Goal: Download file/media

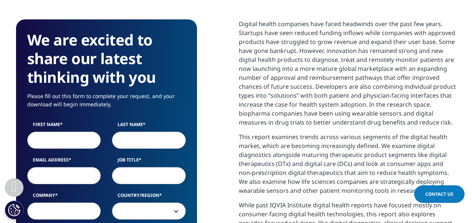
scroll to position [336, 0]
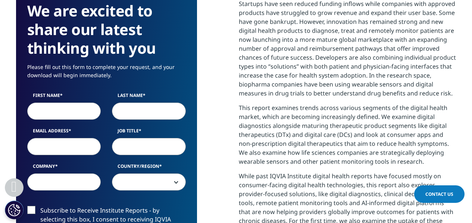
click at [56, 113] on input "First Name" at bounding box center [64, 111] width 74 height 17
type input "[PERSON_NAME]"
type input "[PERSON_NAME][EMAIL_ADDRESS][PERSON_NAME][DOMAIN_NAME]"
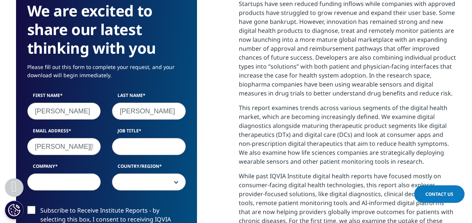
select select "[GEOGRAPHIC_DATA]"
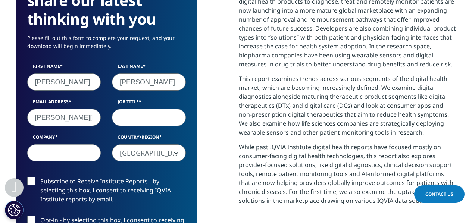
scroll to position [373, 0]
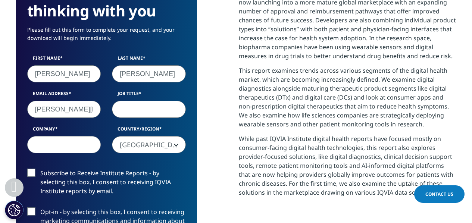
click at [126, 109] on input "Job Title" at bounding box center [149, 109] width 74 height 17
type input "Director"
click at [74, 144] on input "Company" at bounding box center [64, 144] width 74 height 17
type input "Precision Healthcare Ltd"
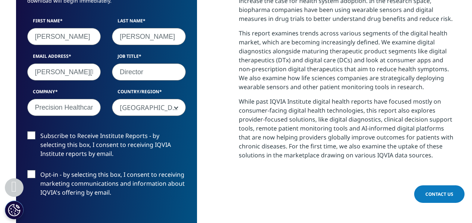
click at [34, 136] on label "Subscribe to Receive Institute Reports - by selecting this box, I consent to re…" at bounding box center [106, 146] width 159 height 31
click at [40, 131] on input "Subscribe to Receive Institute Reports - by selecting this box, I consent to re…" at bounding box center [40, 131] width 0 height 0
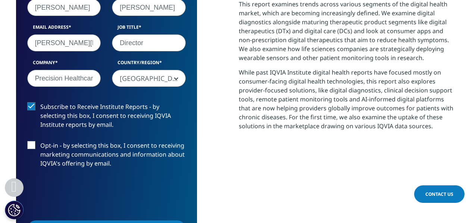
scroll to position [448, 0]
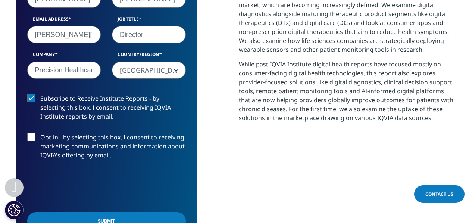
click at [34, 138] on label "Opt-in - by selecting this box, I consent to receiving marketing communications…" at bounding box center [106, 148] width 159 height 31
click at [40, 133] on input "Opt-in - by selecting this box, I consent to receiving marketing communications…" at bounding box center [40, 133] width 0 height 0
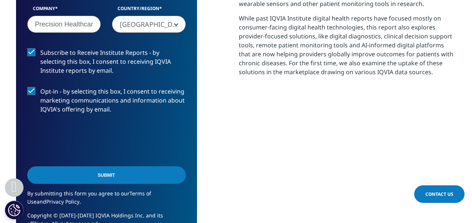
scroll to position [597, 0]
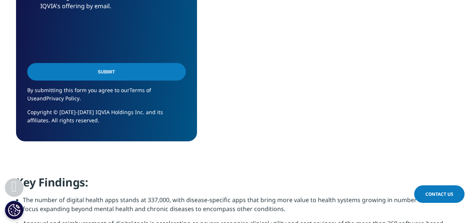
click at [104, 75] on input "Submit" at bounding box center [106, 72] width 159 height 18
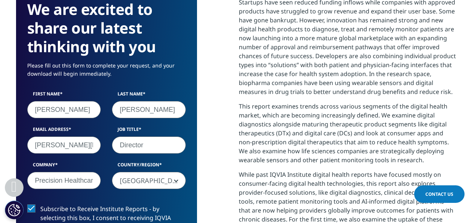
scroll to position [4, 4]
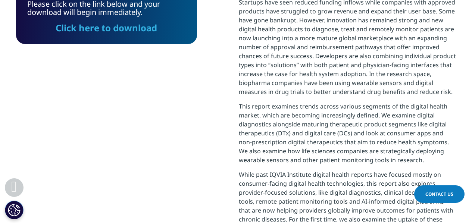
click at [103, 31] on link "Click here to download" at bounding box center [107, 28] width 102 height 12
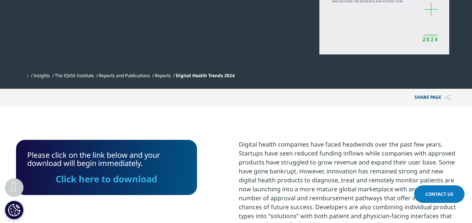
scroll to position [236, 0]
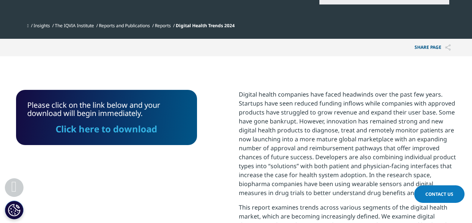
click at [428, 48] on p "Share PAGE" at bounding box center [432, 48] width 47 height 18
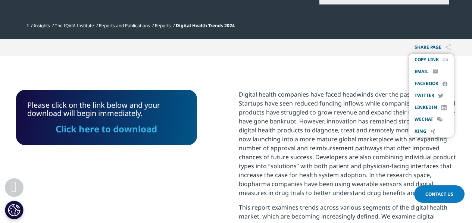
click at [425, 71] on link "email" at bounding box center [422, 72] width 14 height 6
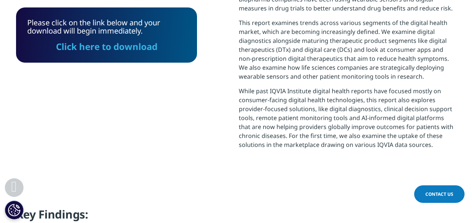
scroll to position [423, 0]
